Goal: Find specific page/section: Find specific page/section

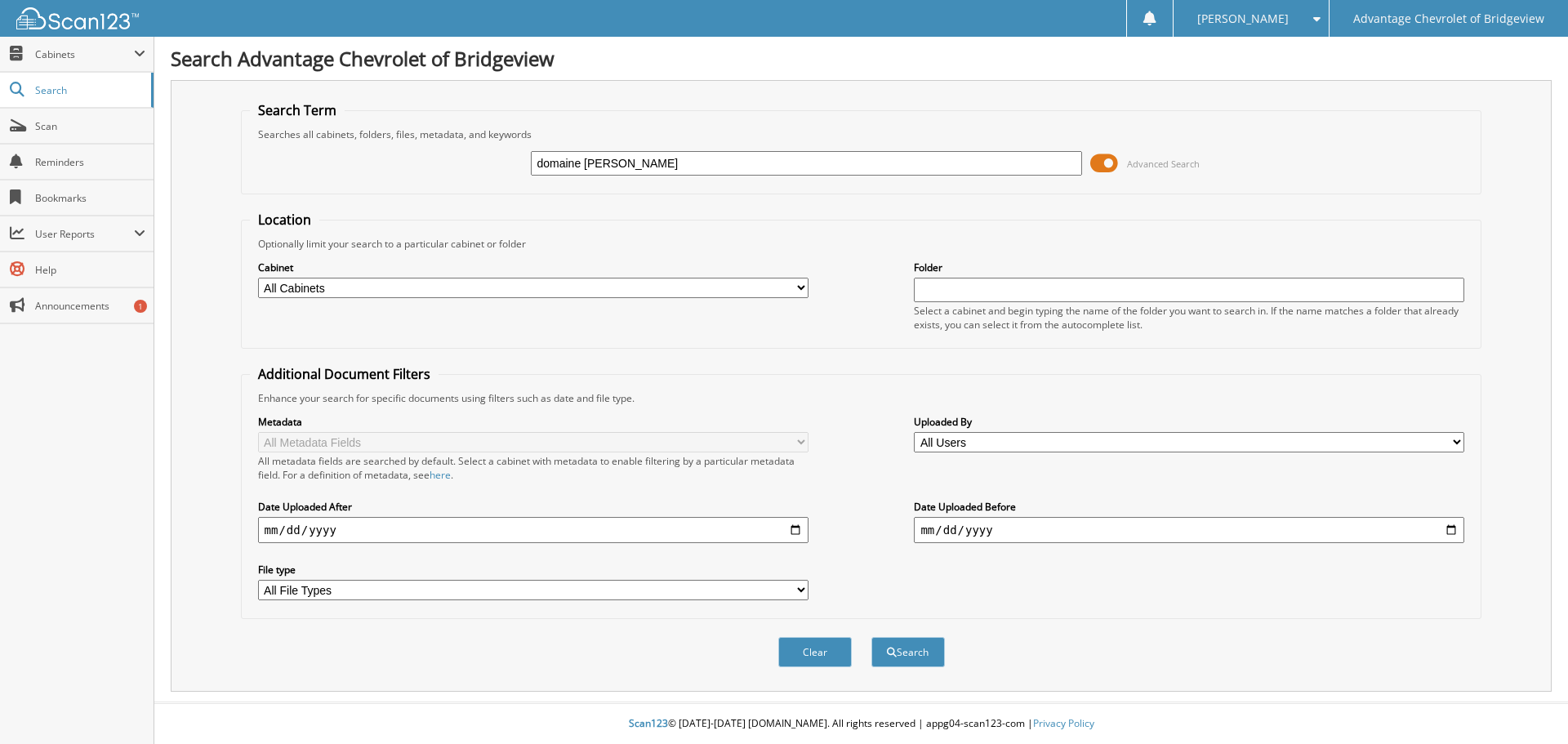
type input "domaine [PERSON_NAME]"
click at [1110, 163] on span at bounding box center [1104, 163] width 28 height 25
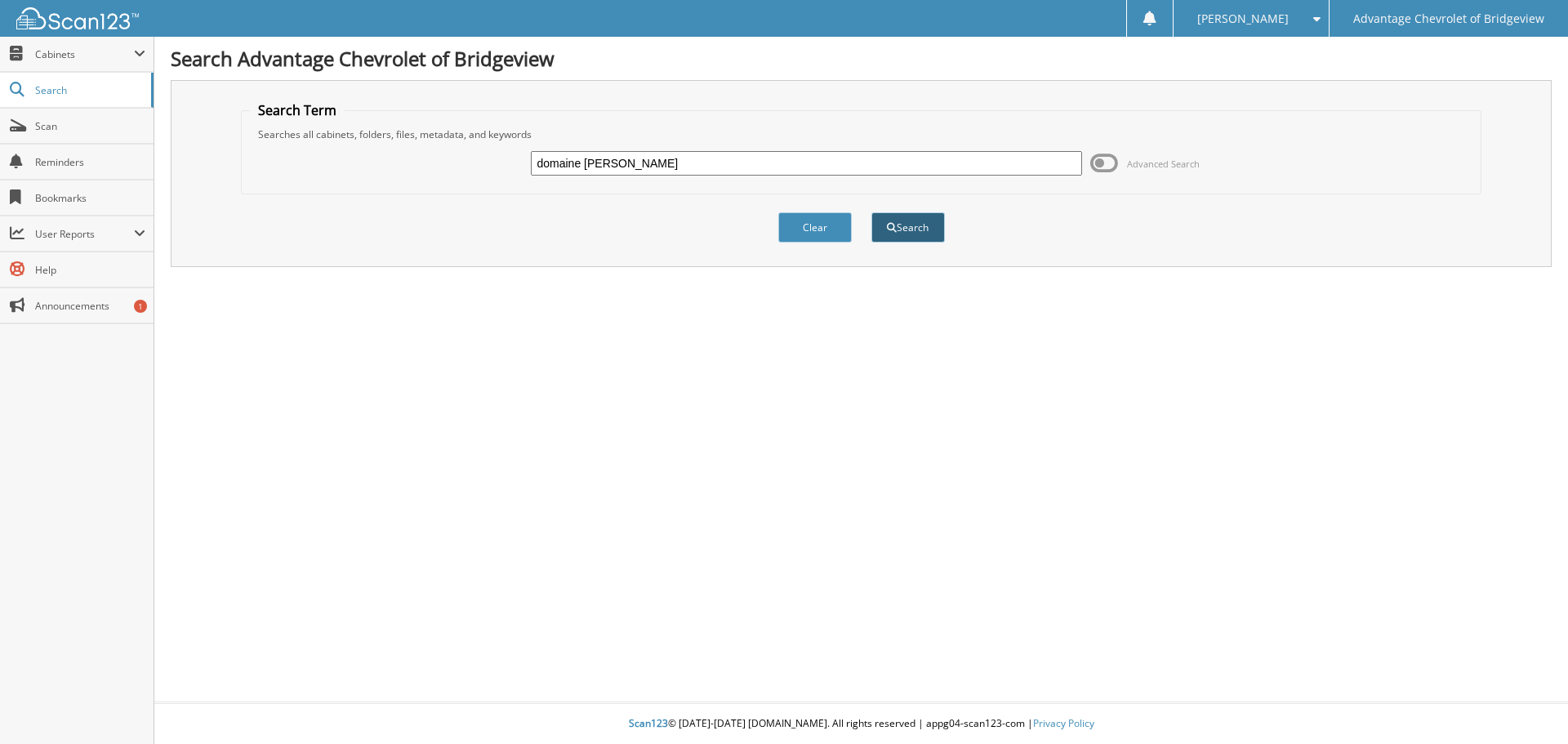
click at [898, 227] on button "Search" at bounding box center [908, 227] width 74 height 30
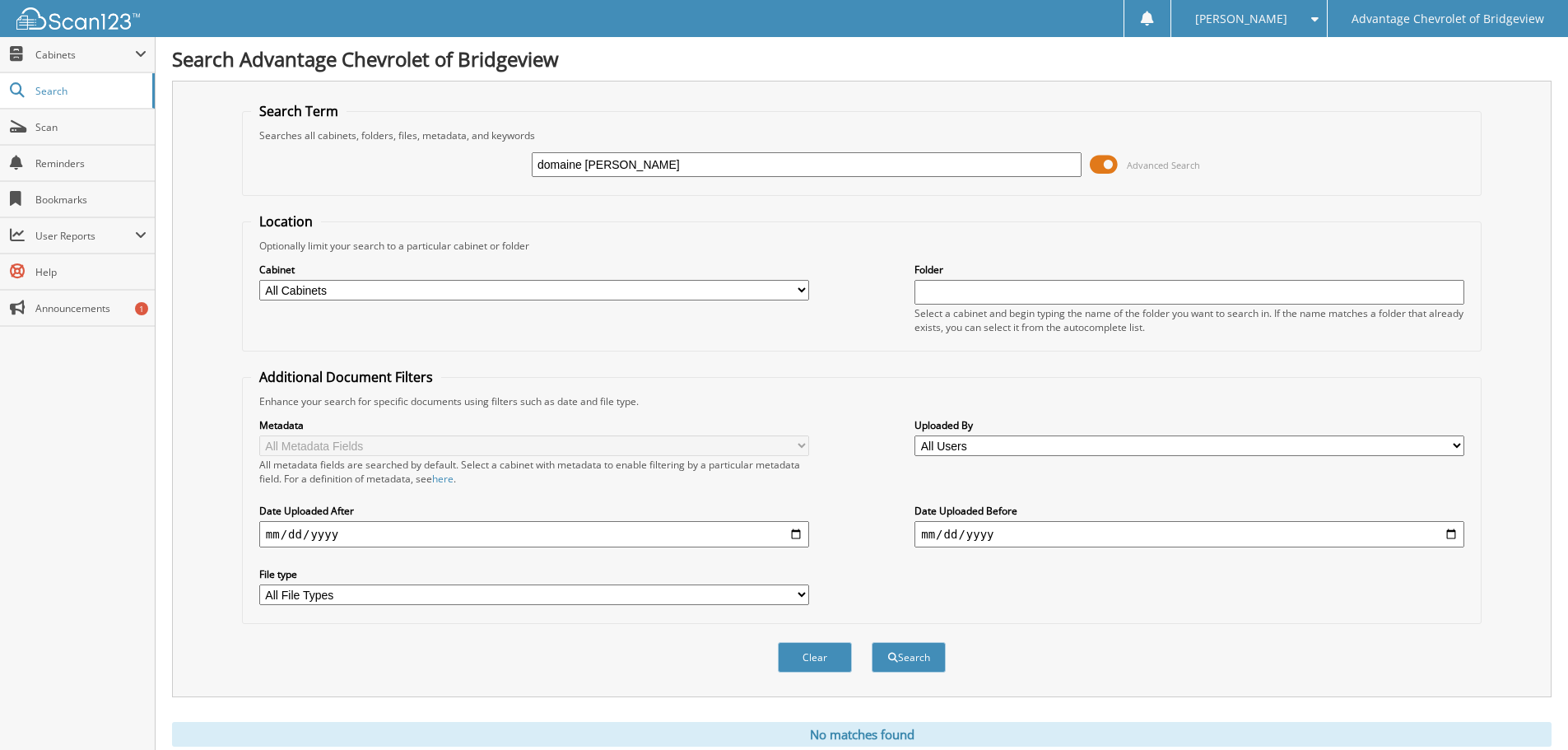
click at [1109, 168] on span at bounding box center [1104, 165] width 28 height 25
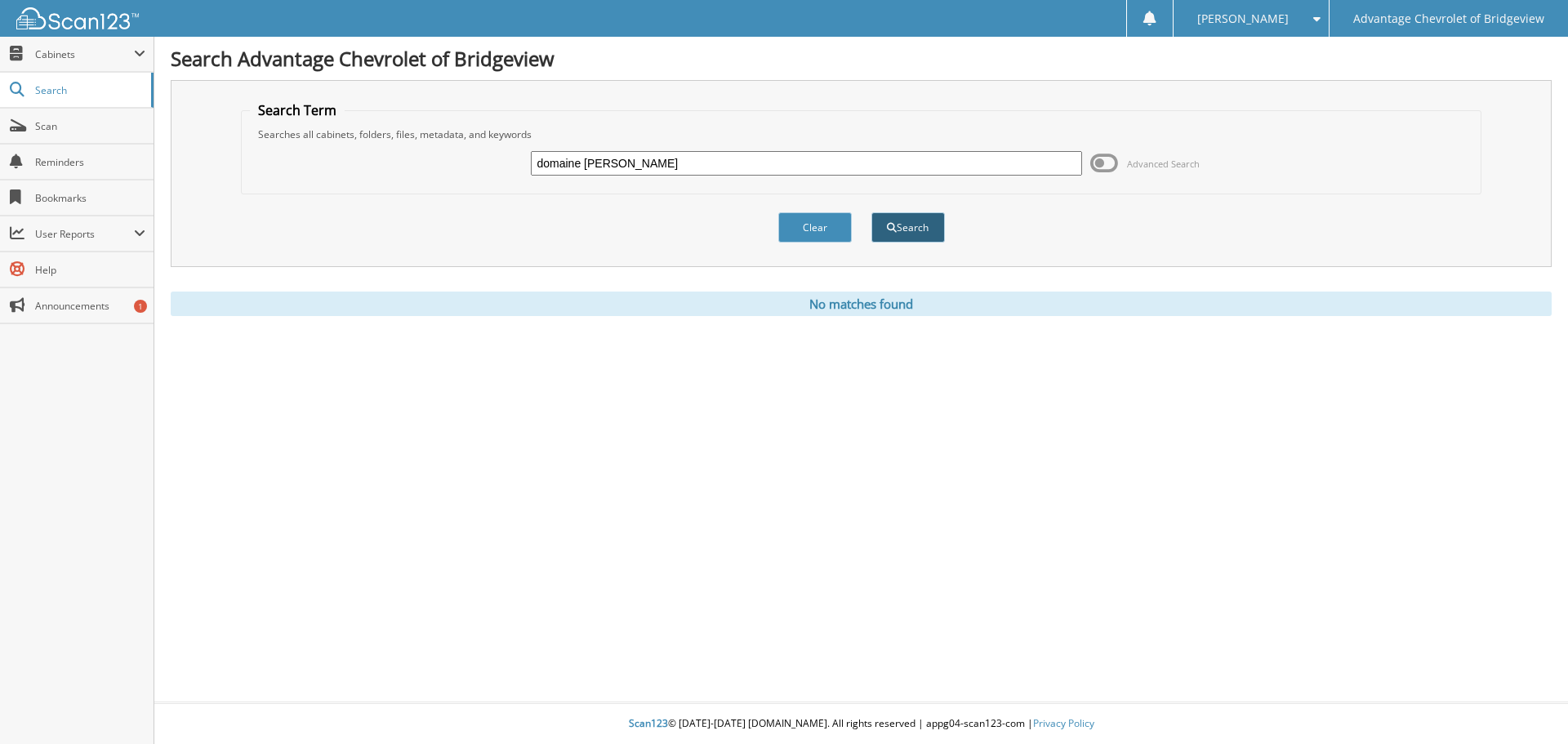
click at [904, 225] on button "Search" at bounding box center [908, 227] width 74 height 30
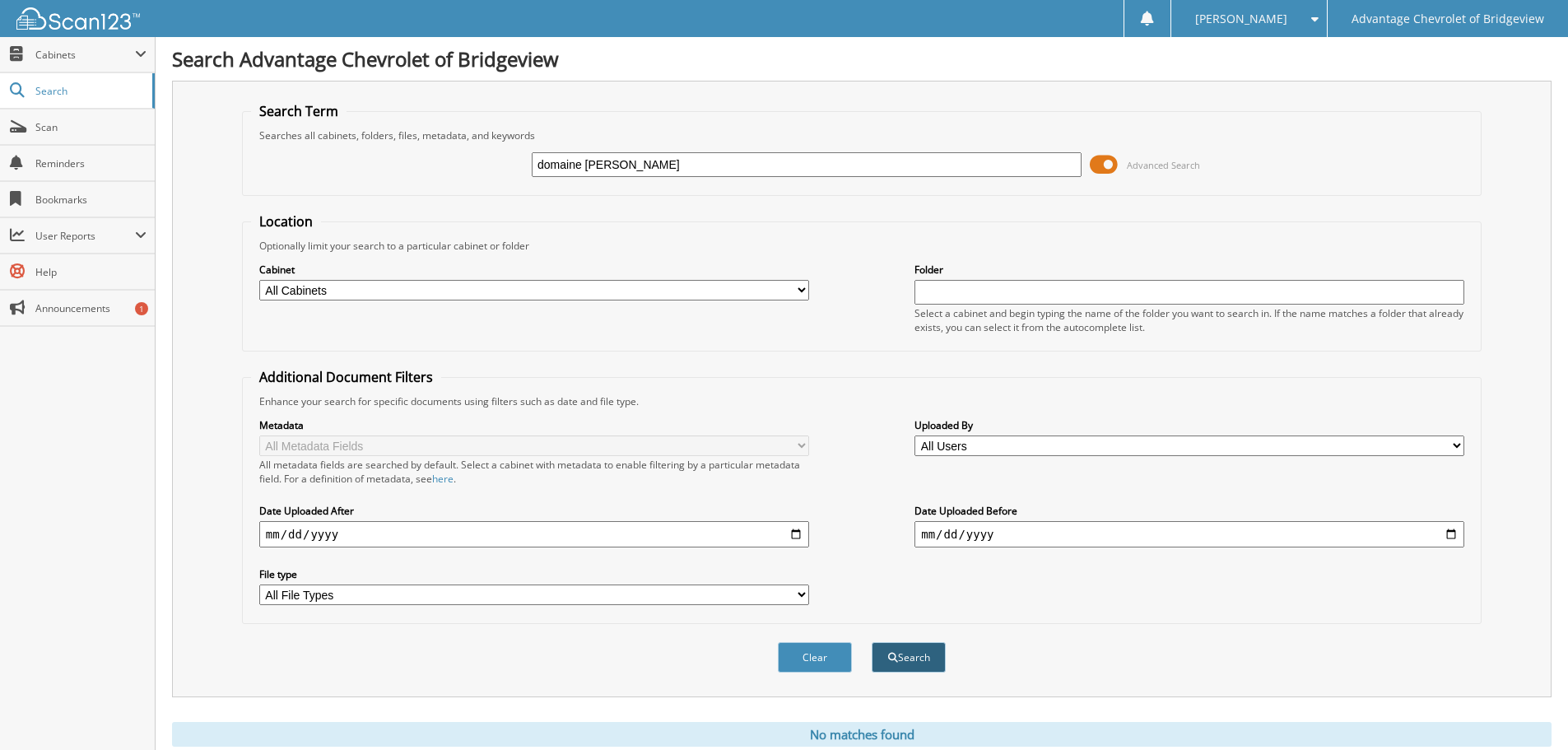
click at [915, 656] on button "Search" at bounding box center [909, 657] width 74 height 31
click at [1108, 160] on span at bounding box center [1104, 165] width 28 height 25
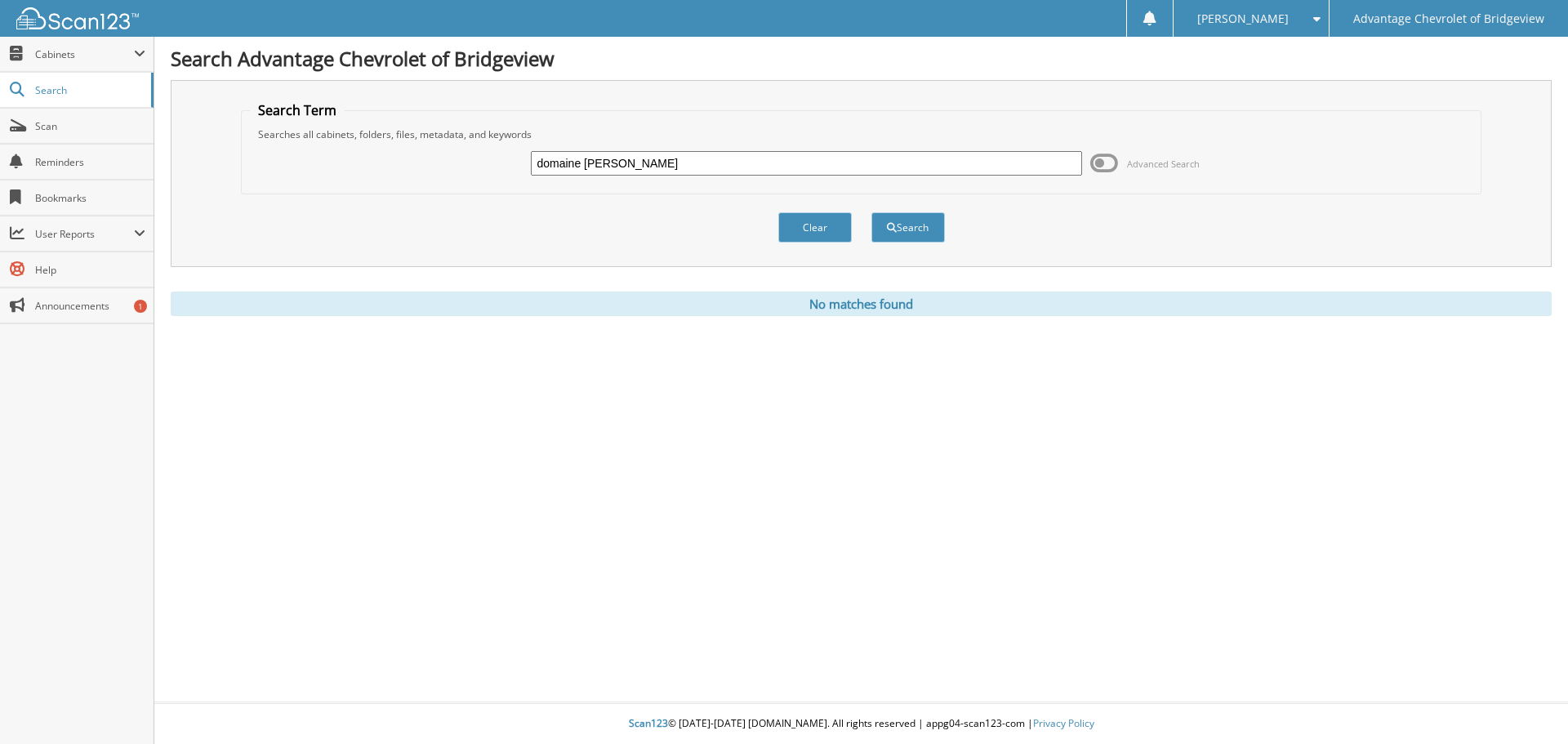
click at [592, 162] on input "domaine fulton" at bounding box center [806, 163] width 551 height 25
type input "[PERSON_NAME]"
click at [871, 212] on button "Search" at bounding box center [908, 227] width 74 height 30
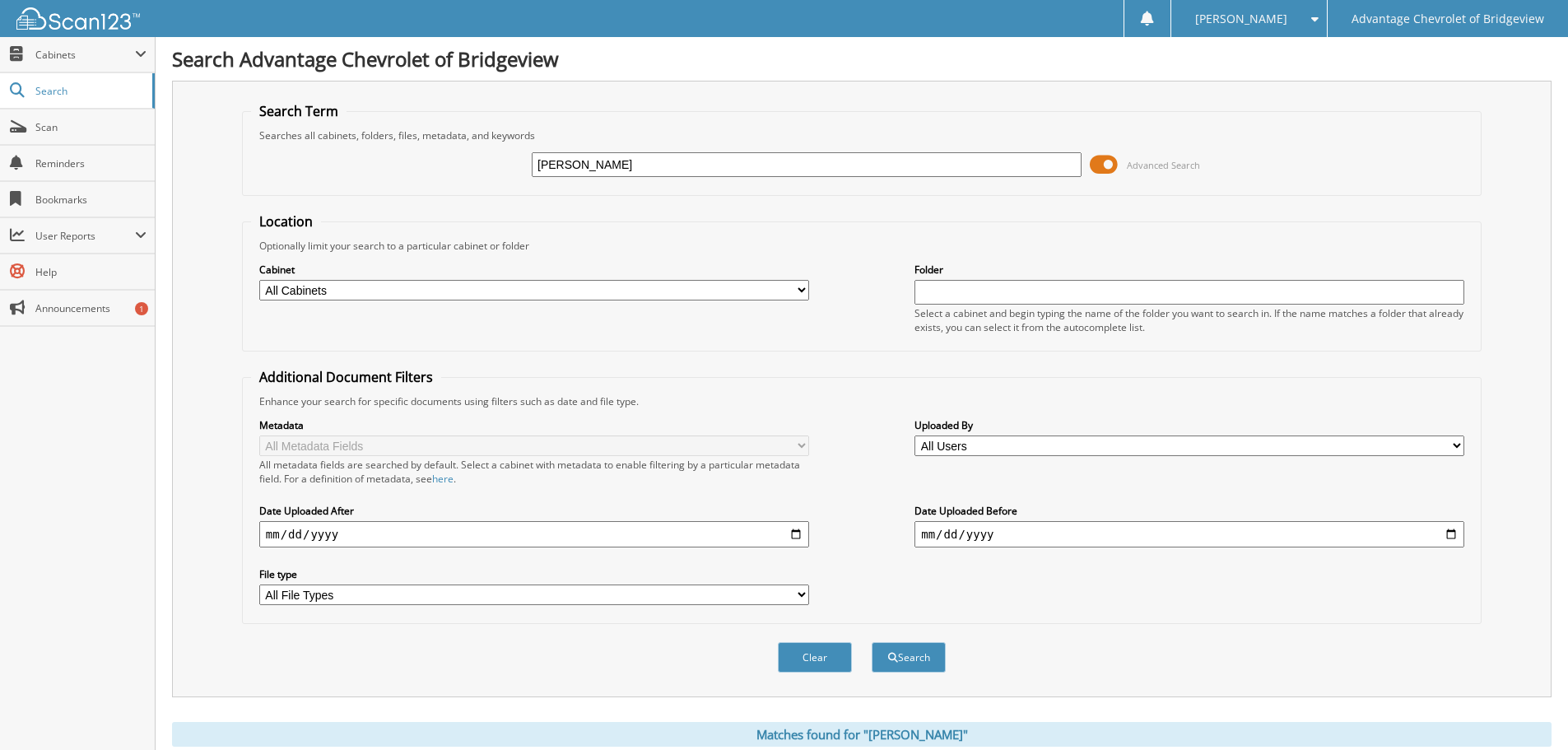
click at [1111, 160] on span at bounding box center [1104, 165] width 28 height 25
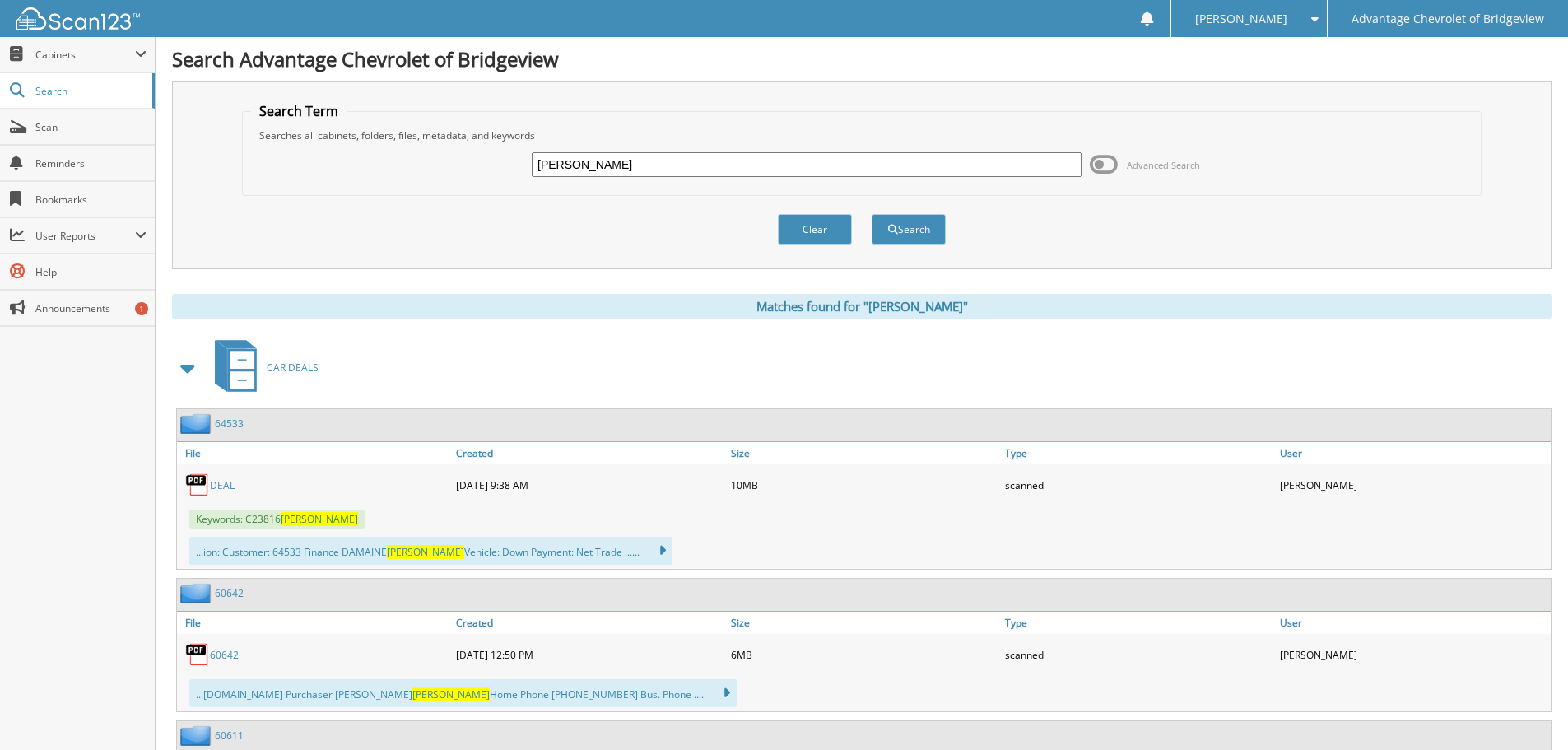
click at [230, 485] on link "DEAL" at bounding box center [222, 485] width 25 height 14
